Goal: Task Accomplishment & Management: Use online tool/utility

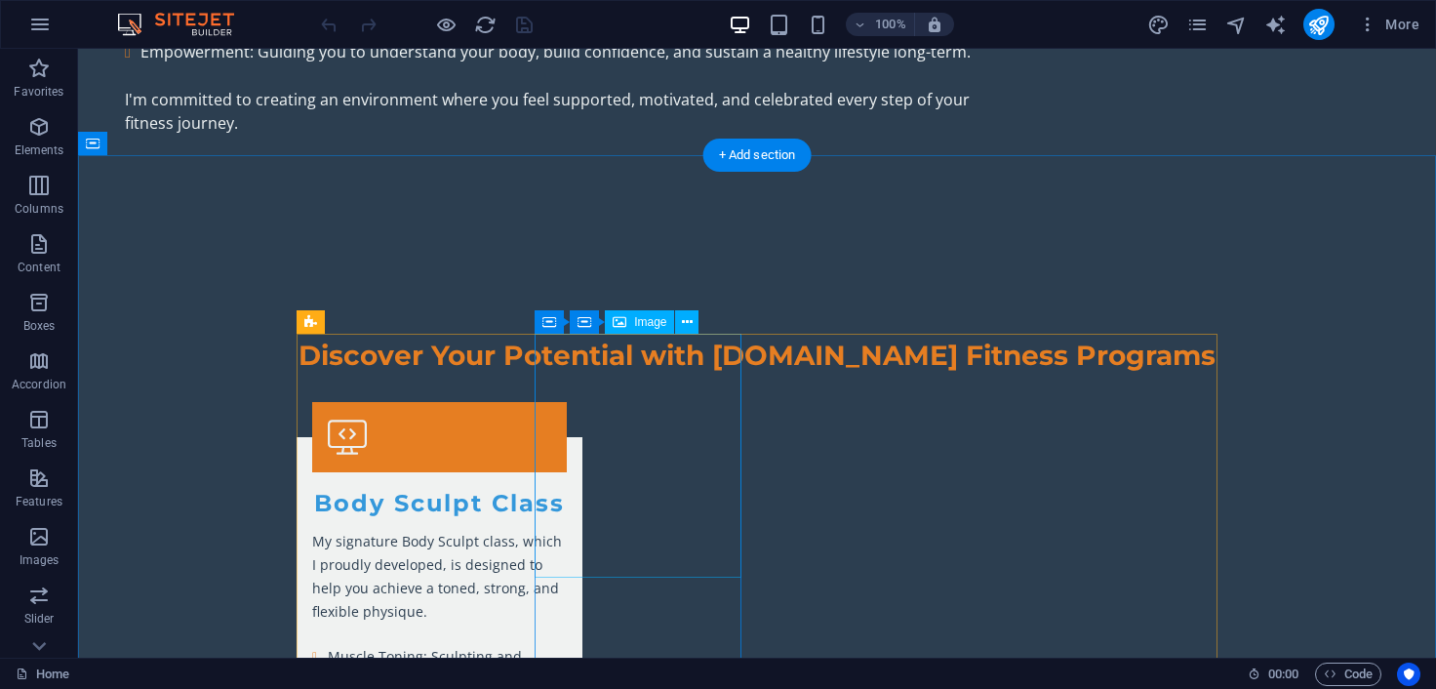
scroll to position [2595, 0]
click at [638, 325] on span "Image" at bounding box center [650, 322] width 32 height 12
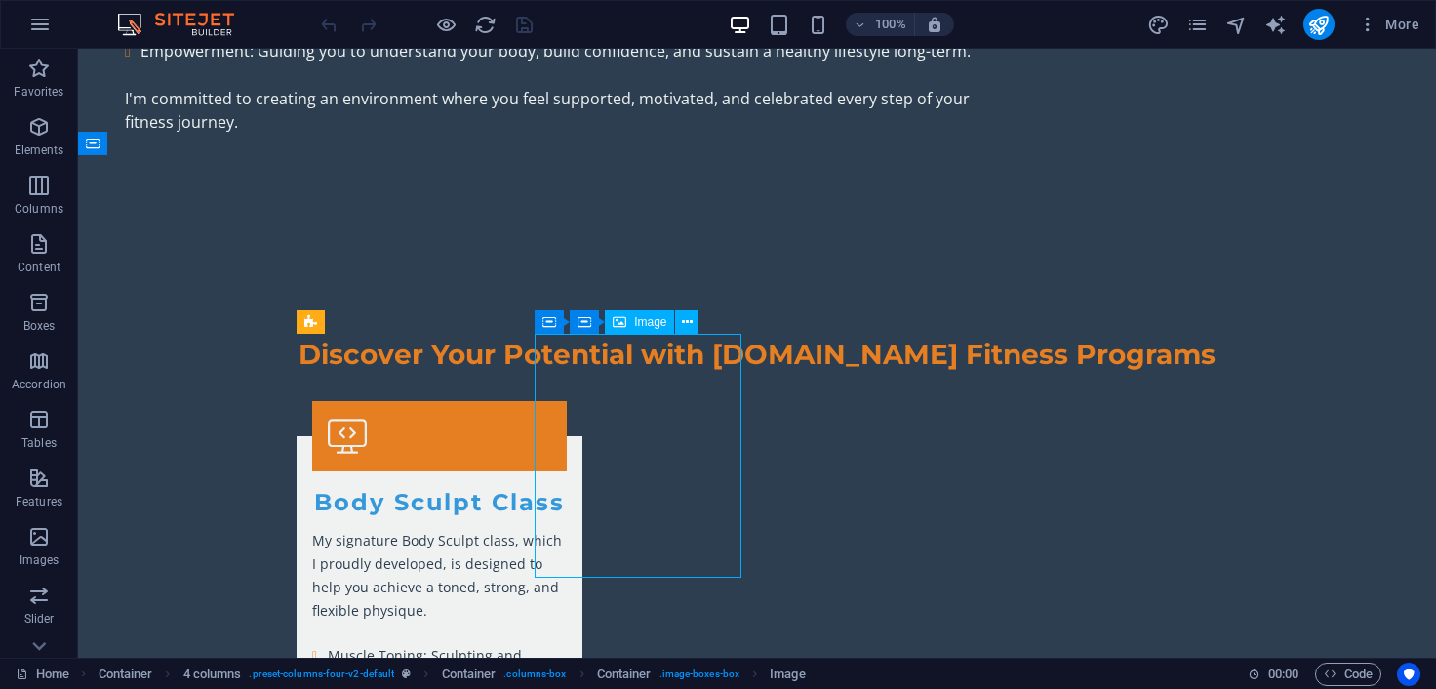
click at [638, 325] on span "Image" at bounding box center [650, 322] width 32 height 12
select select "vw"
select select "px"
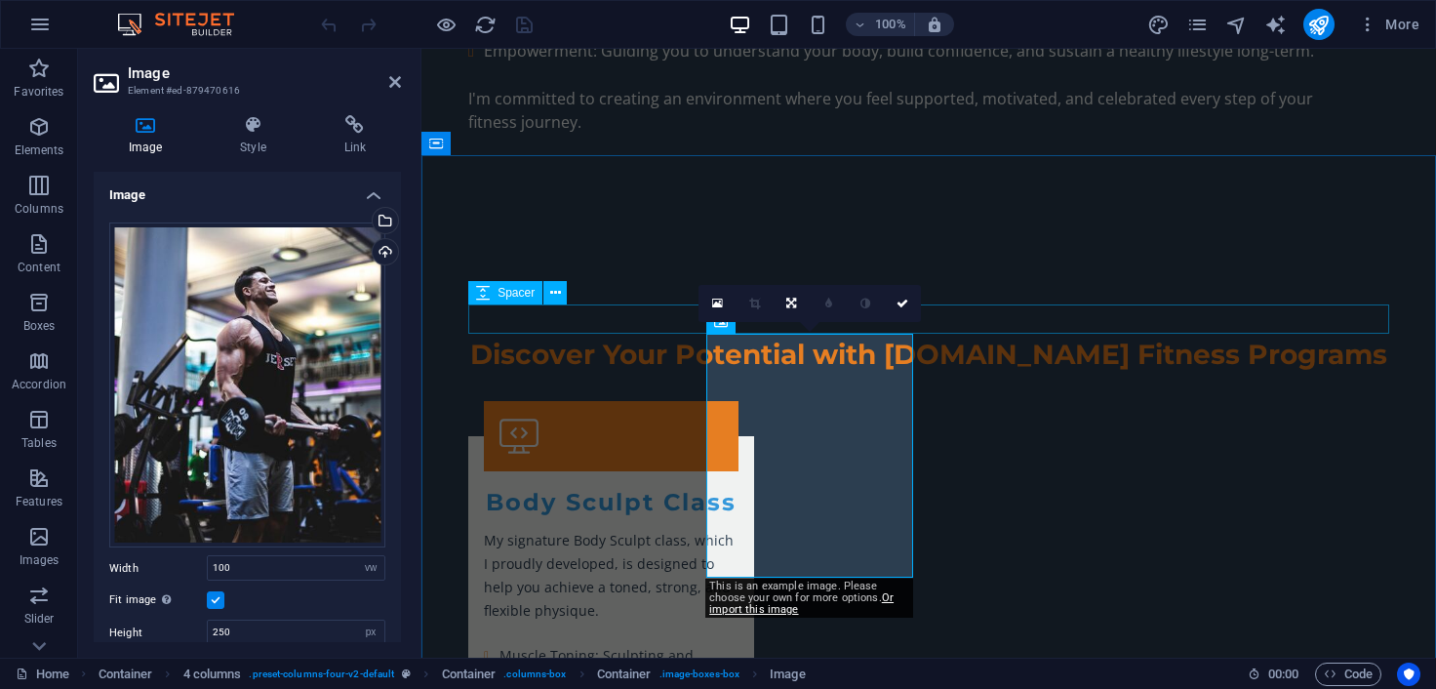
scroll to position [2643, 0]
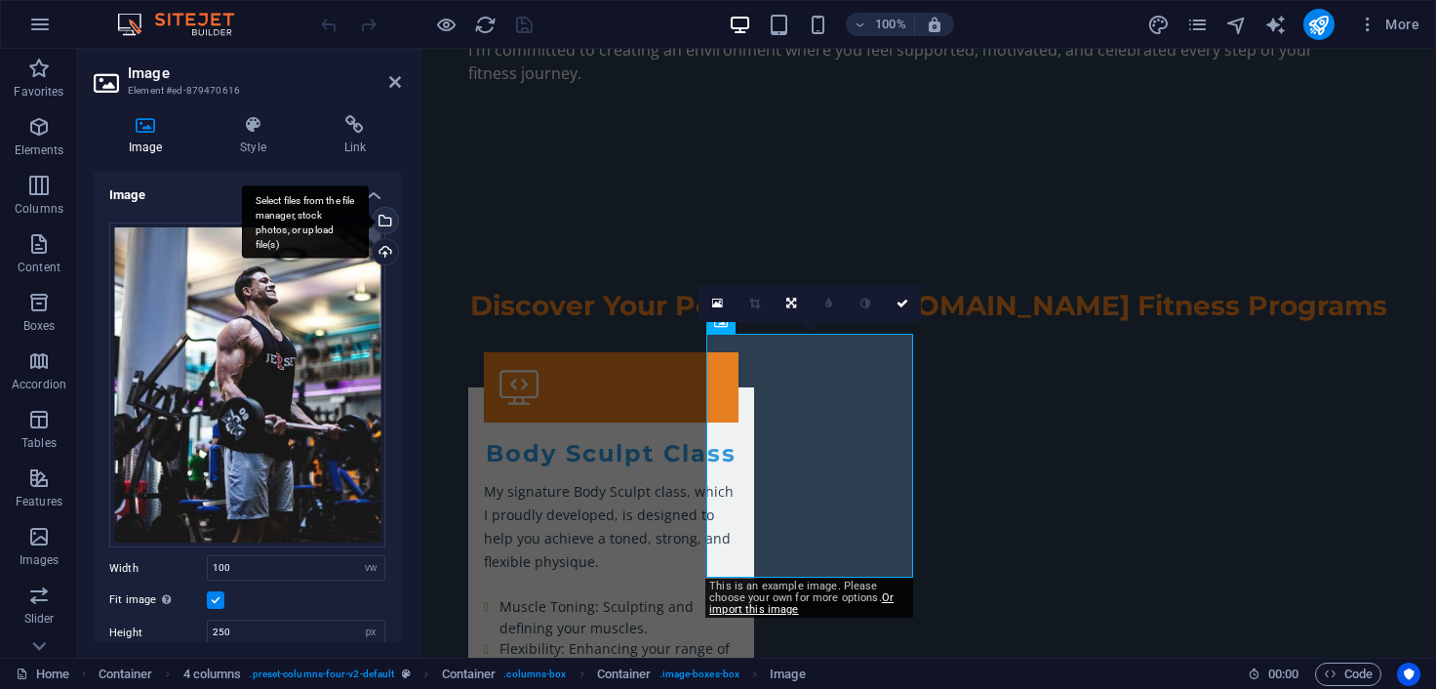
click at [369, 222] on div "Select files from the file manager, stock photos, or upload file(s)" at bounding box center [305, 221] width 127 height 73
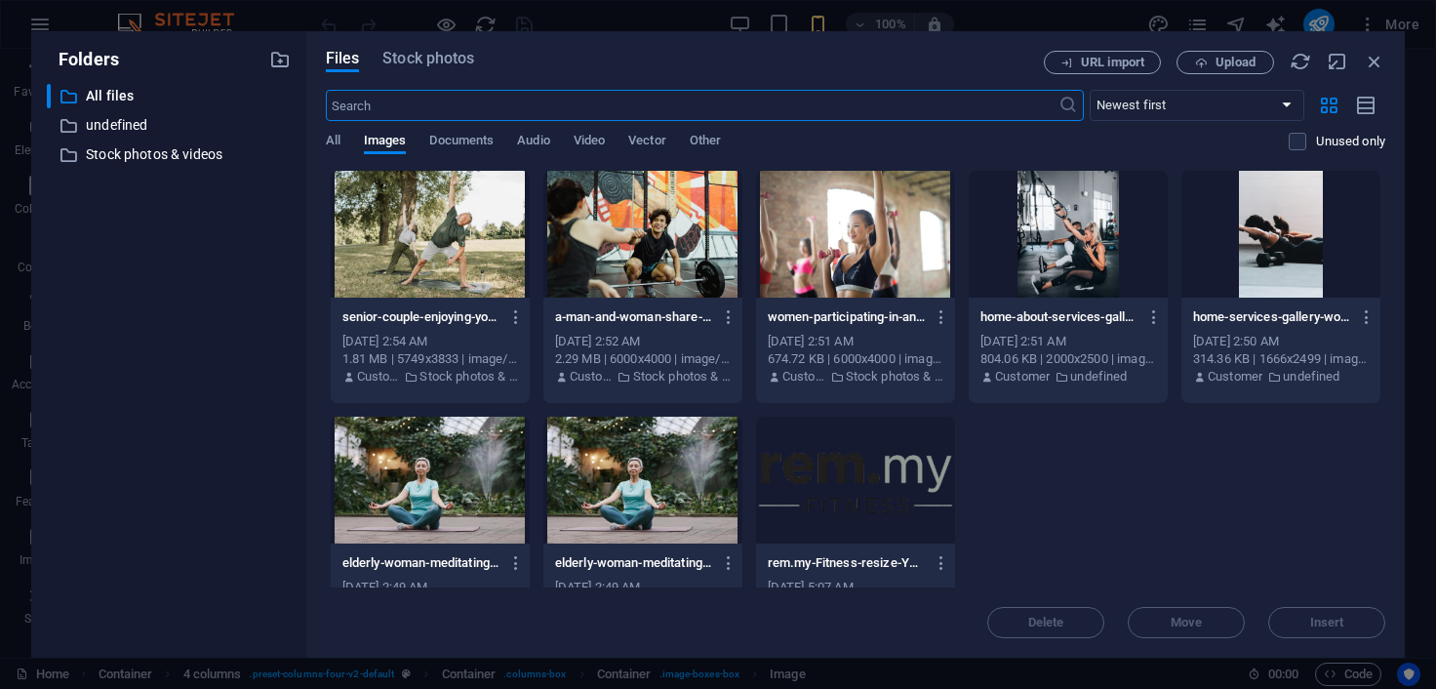
scroll to position [3490, 0]
click at [437, 57] on span "Stock photos" at bounding box center [429, 58] width 92 height 23
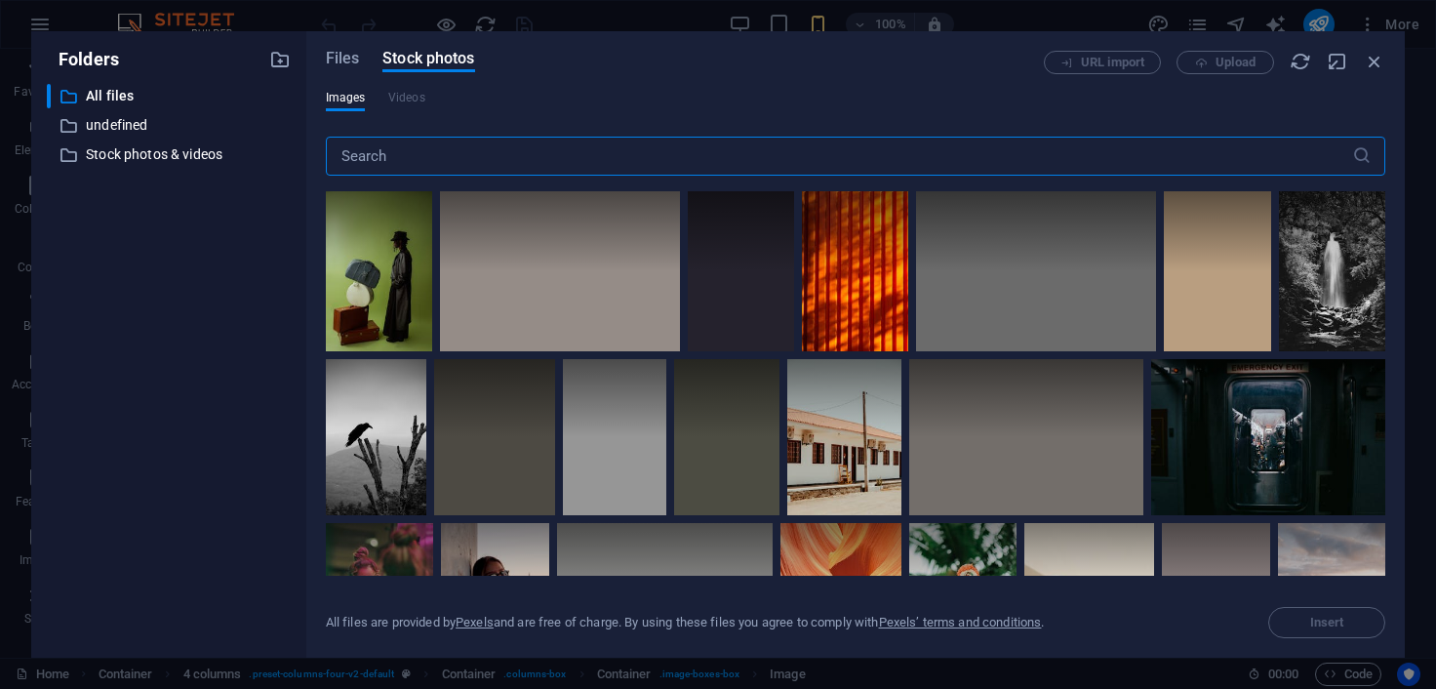
click at [597, 155] on input "text" at bounding box center [839, 156] width 1027 height 39
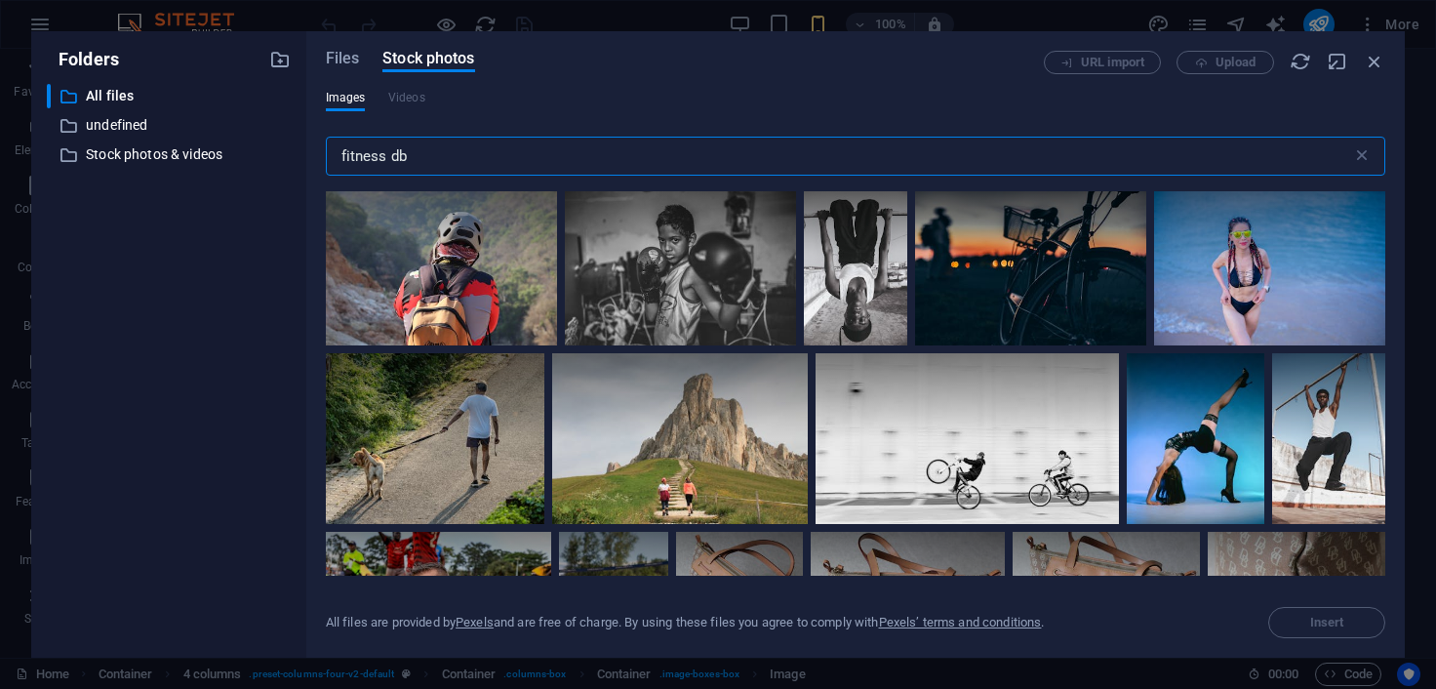
drag, startPoint x: 392, startPoint y: 152, endPoint x: 1015, endPoint y: 155, distance: 622.6
click at [1015, 155] on input "fitness db" at bounding box center [839, 156] width 1027 height 39
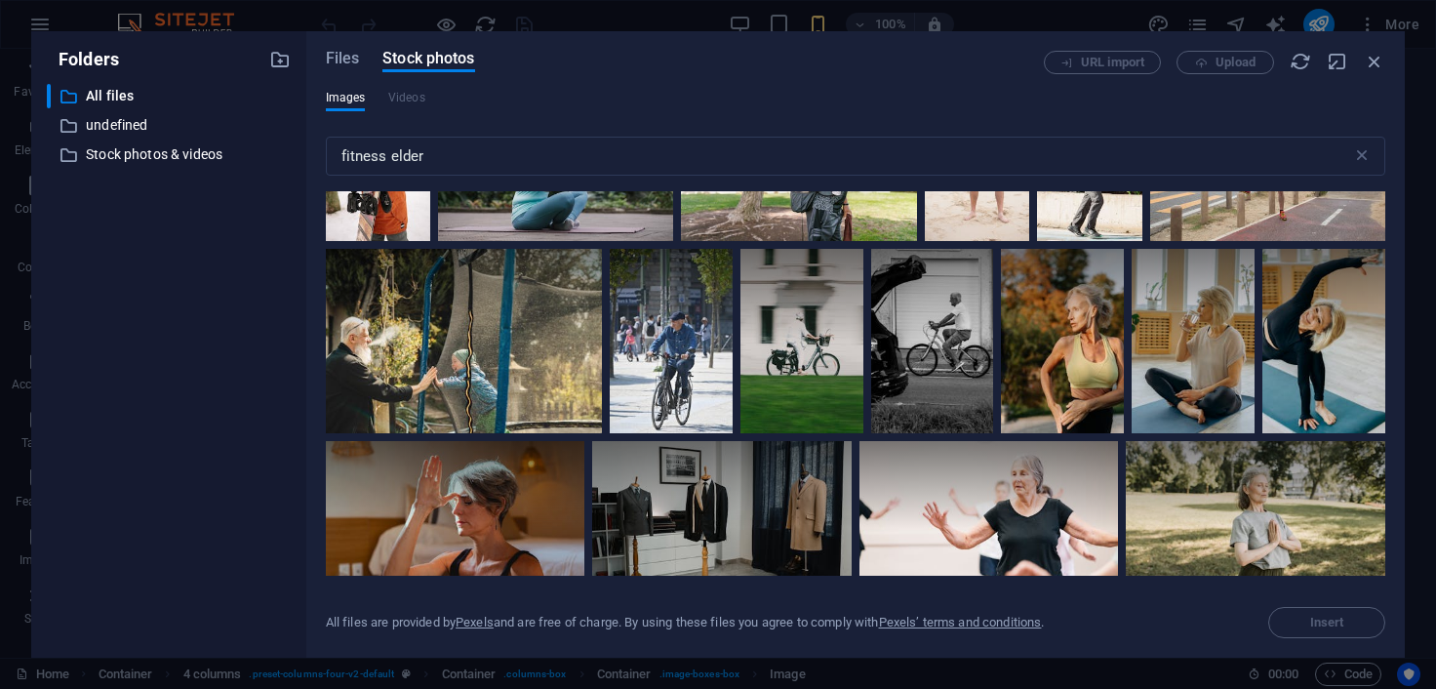
scroll to position [1822, 0]
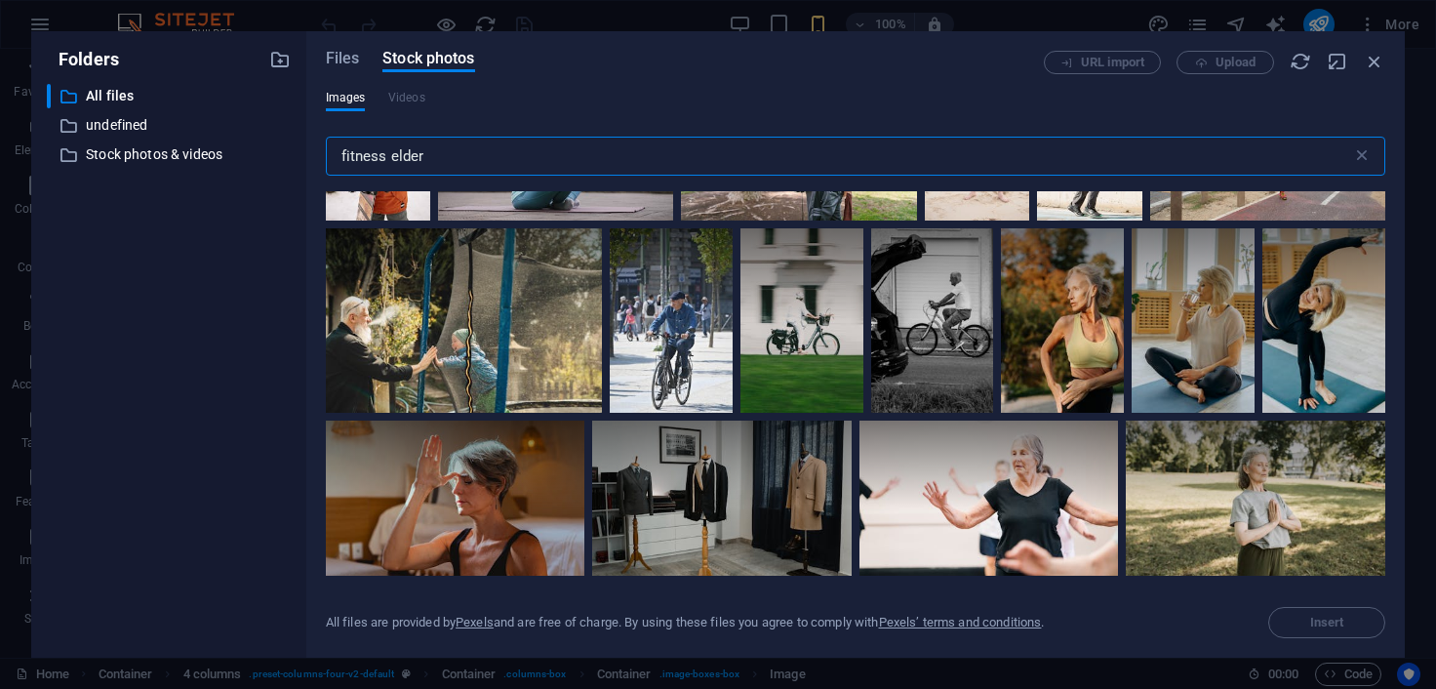
click at [491, 161] on input "fitness elder" at bounding box center [839, 156] width 1027 height 39
type input "fitness elder [DEMOGRAPHIC_DATA]"
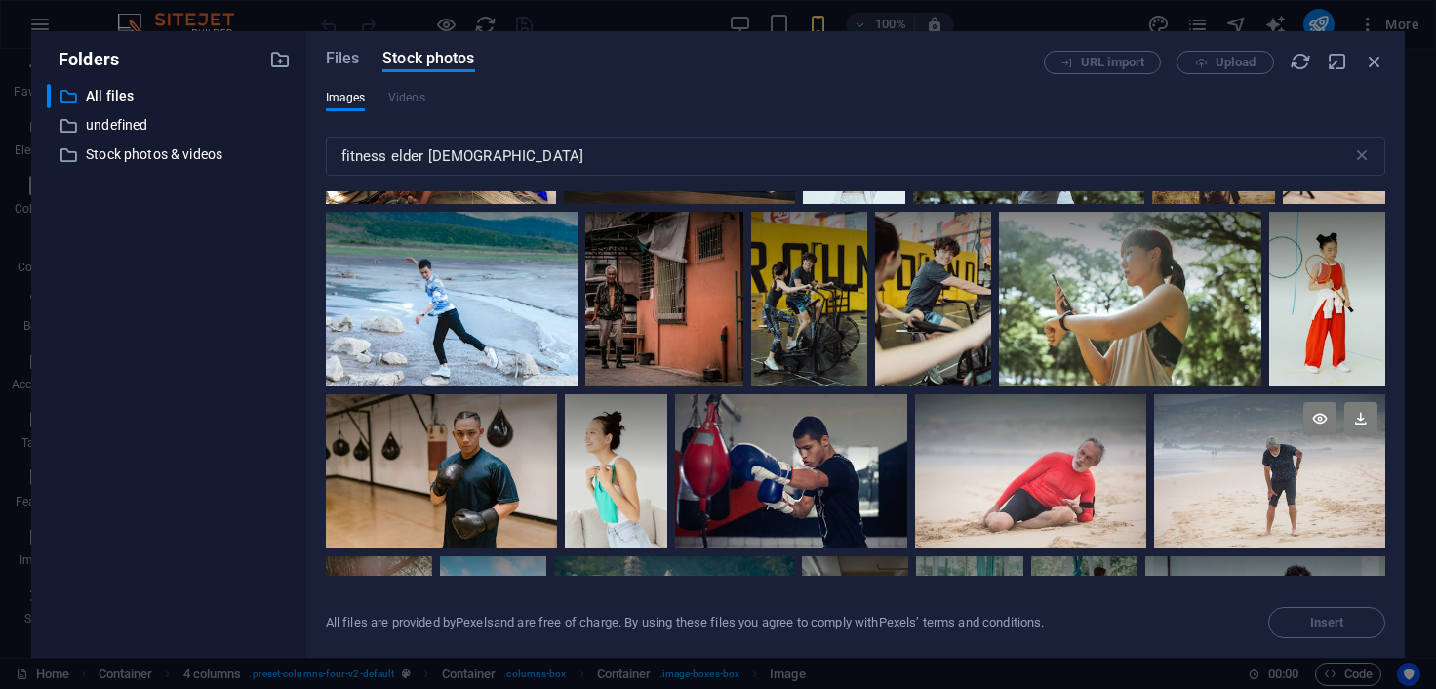
scroll to position [4902, 0]
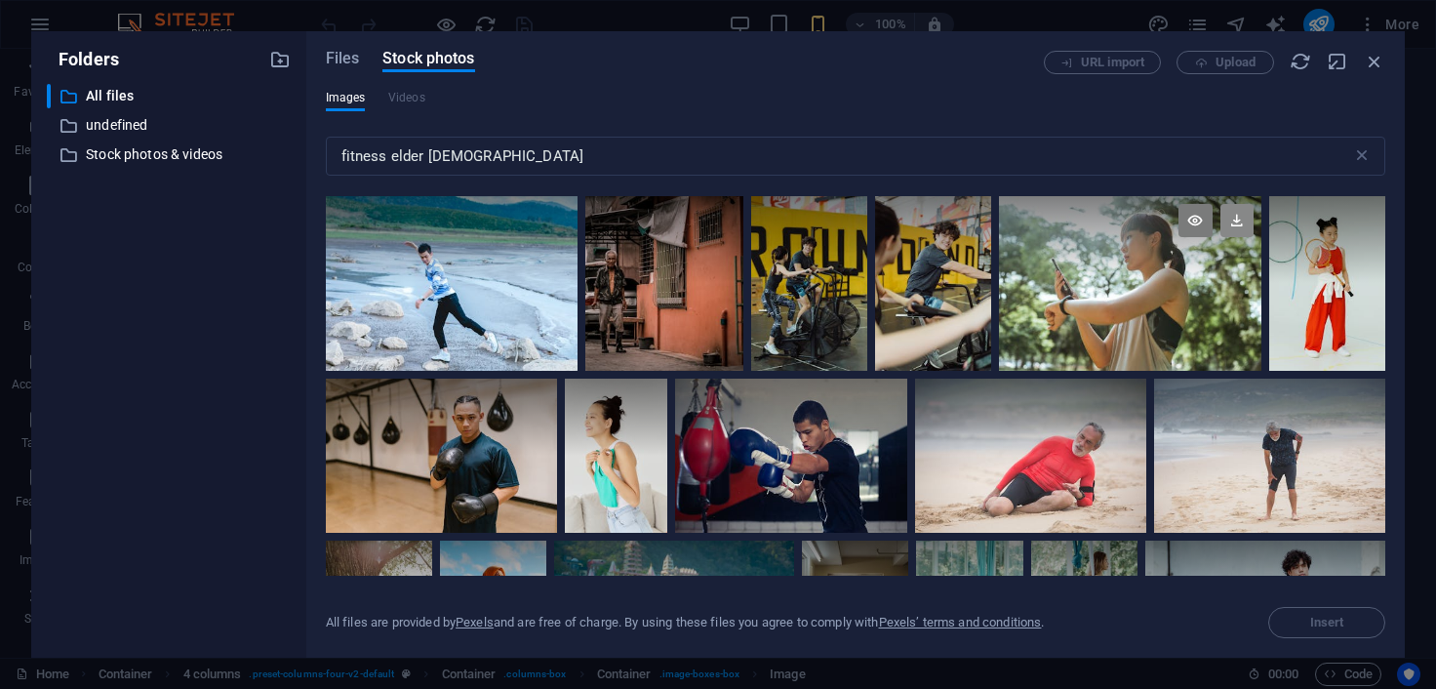
click at [1240, 221] on icon at bounding box center [1237, 220] width 33 height 33
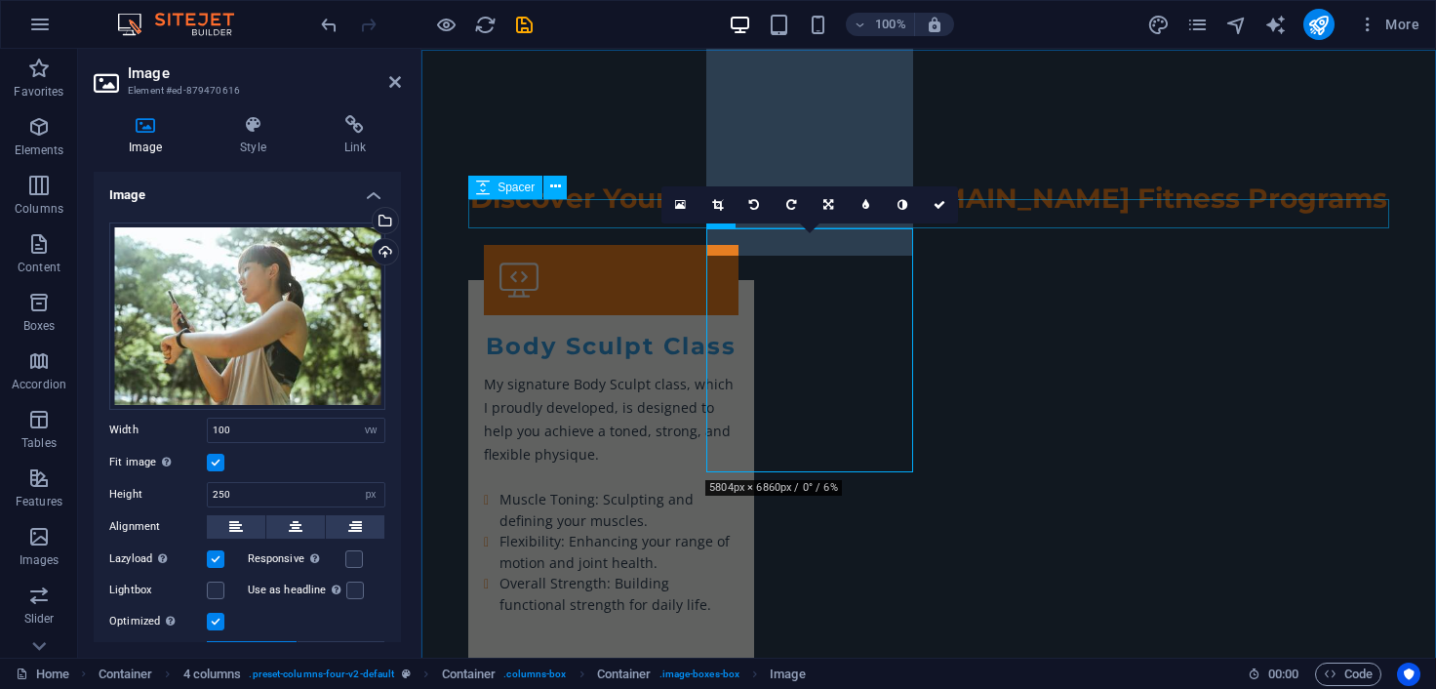
scroll to position [2749, 0]
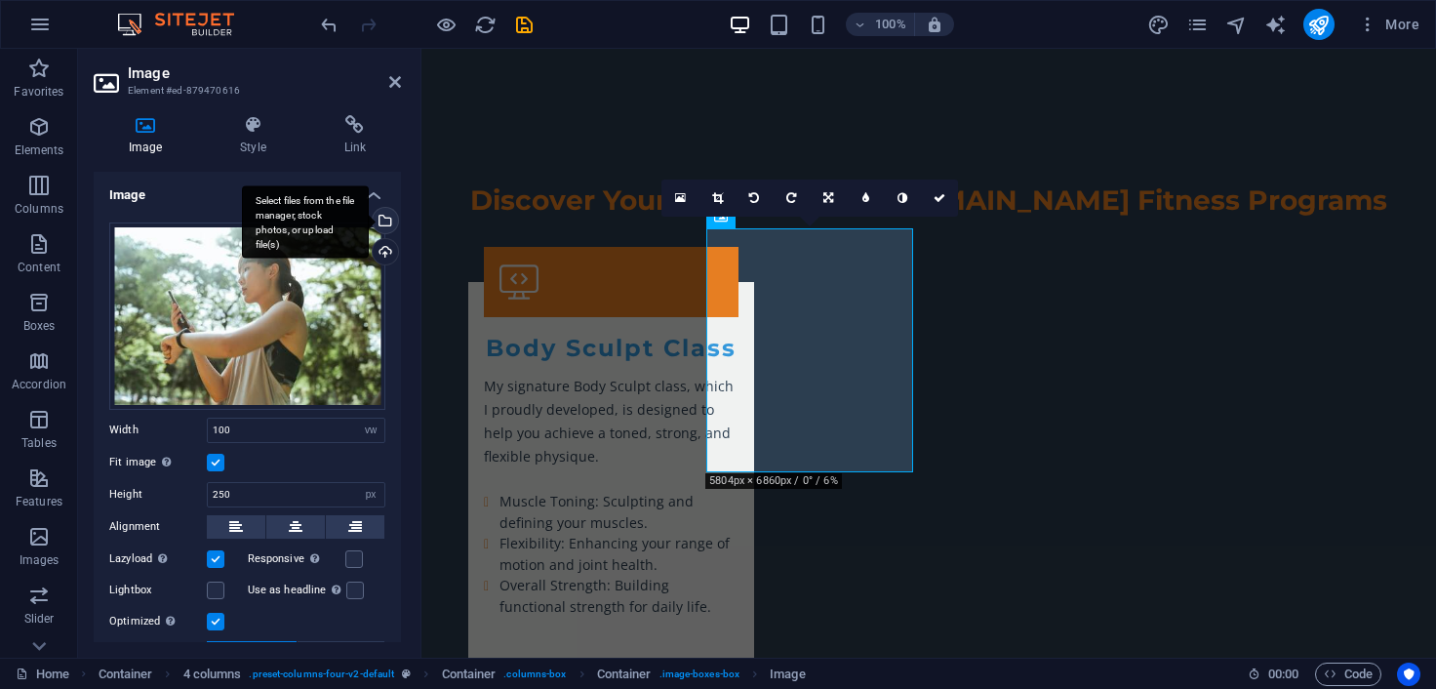
click at [388, 221] on div "Select files from the file manager, stock photos, or upload file(s)" at bounding box center [383, 222] width 29 height 29
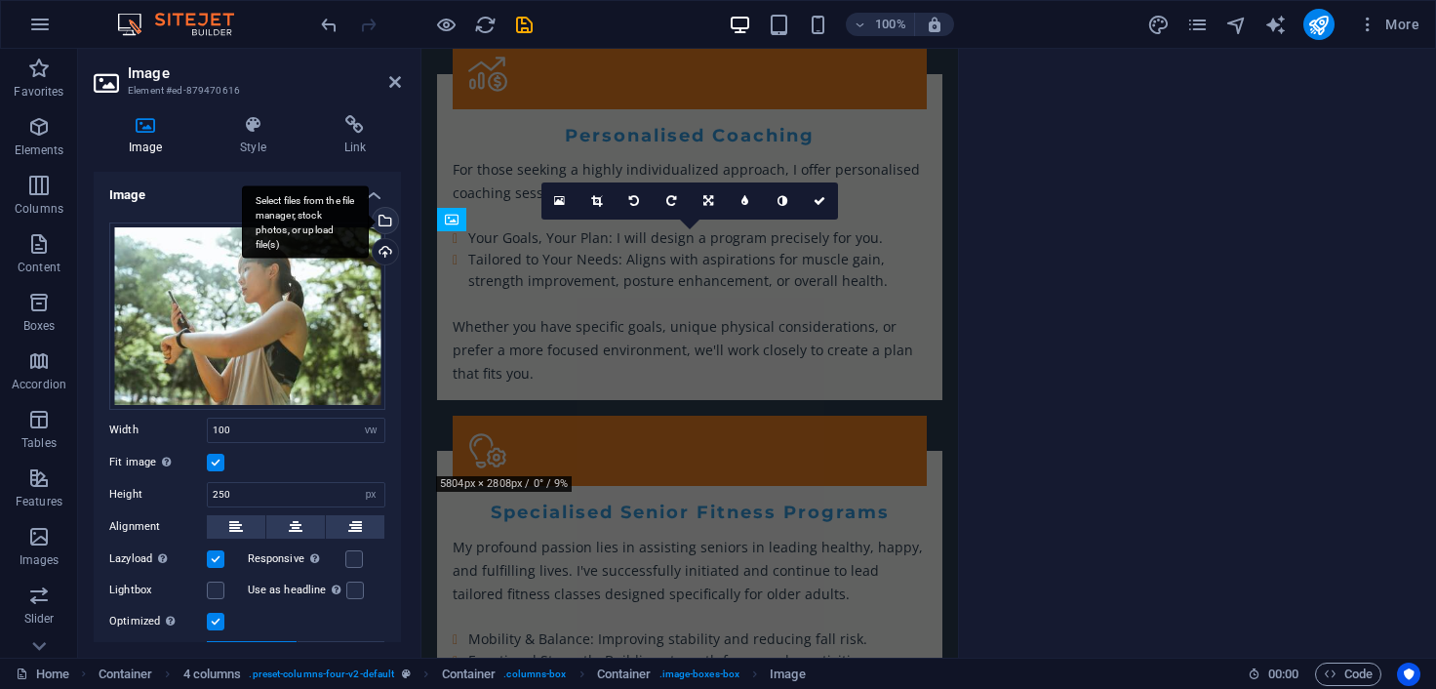
scroll to position [3490, 0]
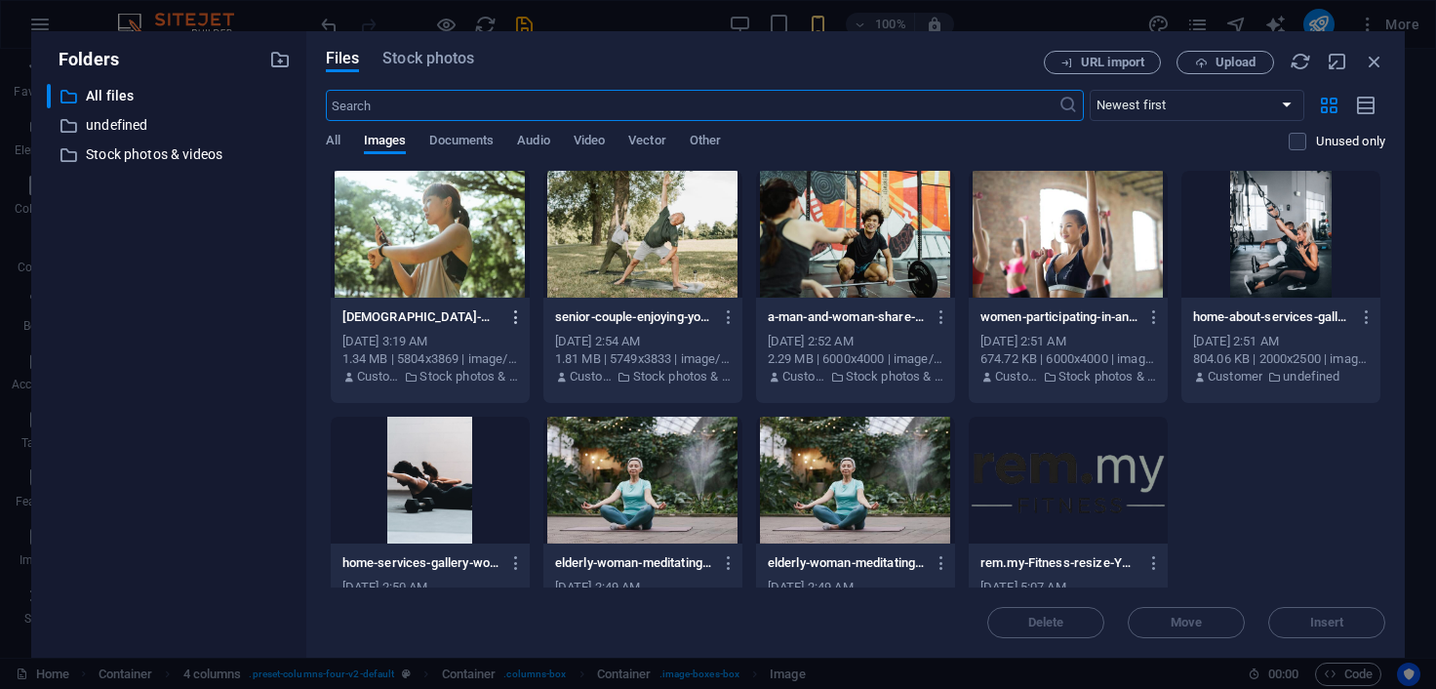
click at [515, 312] on icon "button" at bounding box center [516, 317] width 19 height 18
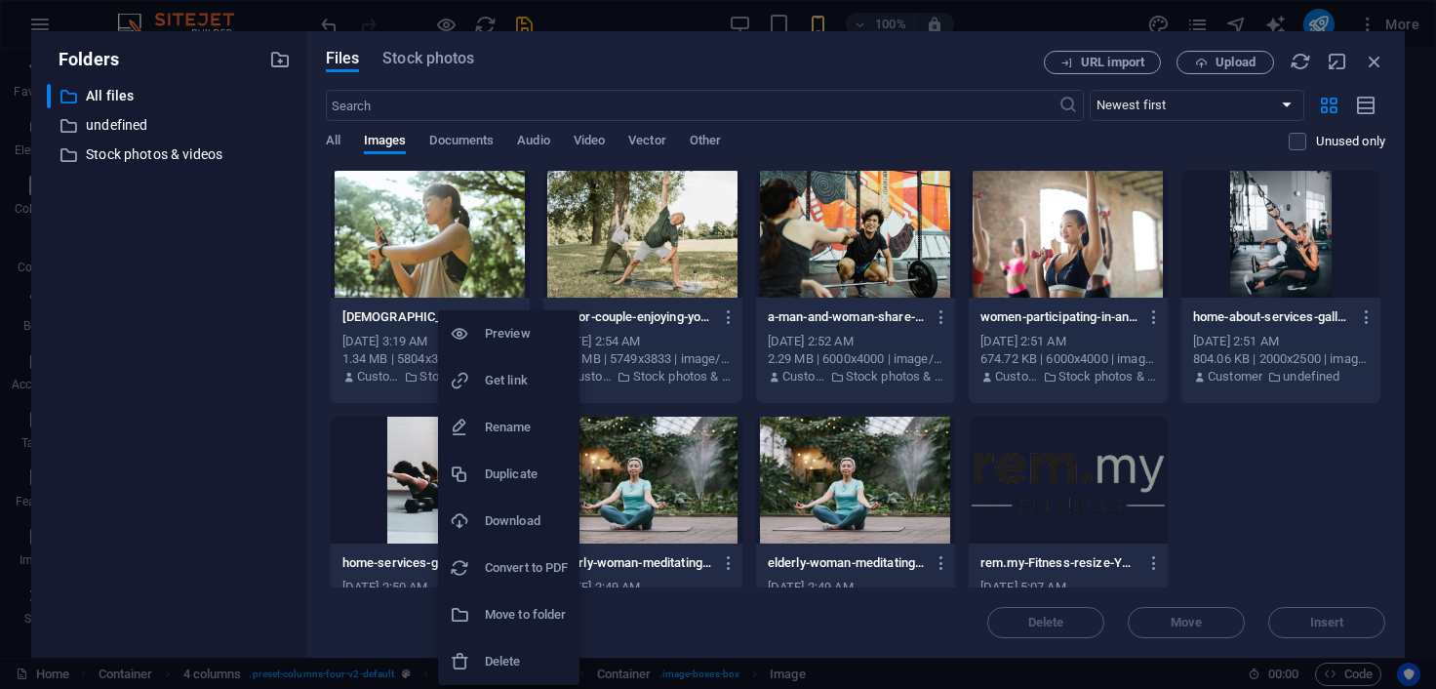
click at [523, 508] on li "Download" at bounding box center [508, 521] width 141 height 47
